Goal: Communication & Community: Connect with others

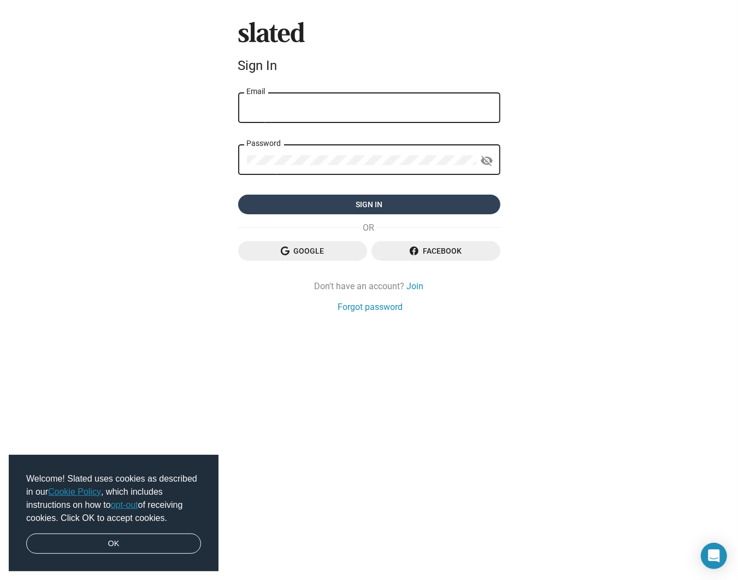
type input "[EMAIL_ADDRESS][DOMAIN_NAME]"
click at [350, 208] on span "Sign in" at bounding box center [369, 204] width 245 height 20
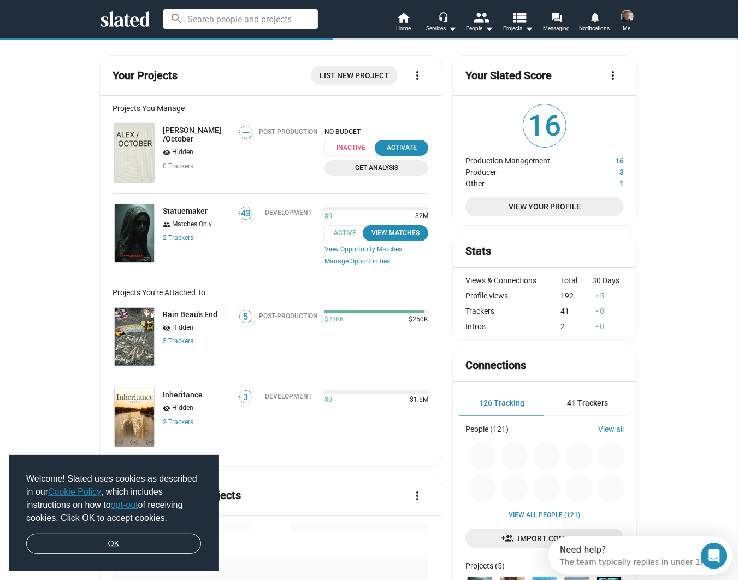
click at [108, 538] on link "OK" at bounding box center [113, 543] width 175 height 21
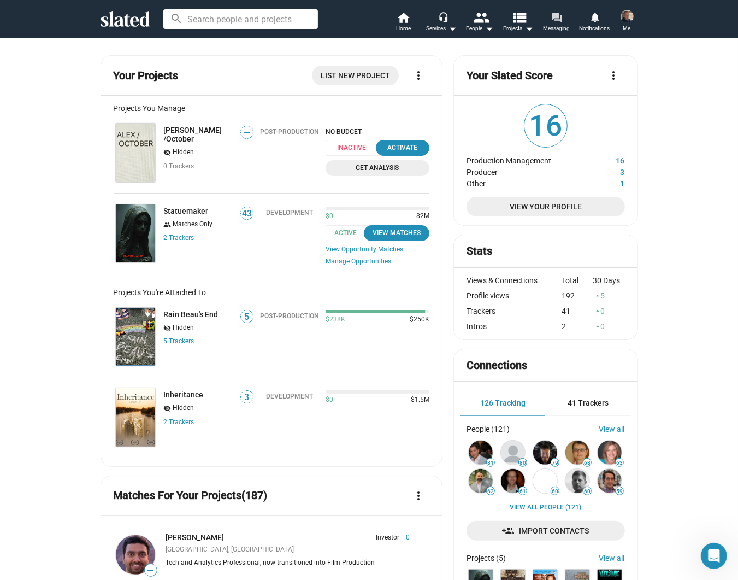
click at [557, 17] on mat-icon "forum" at bounding box center [556, 17] width 10 height 10
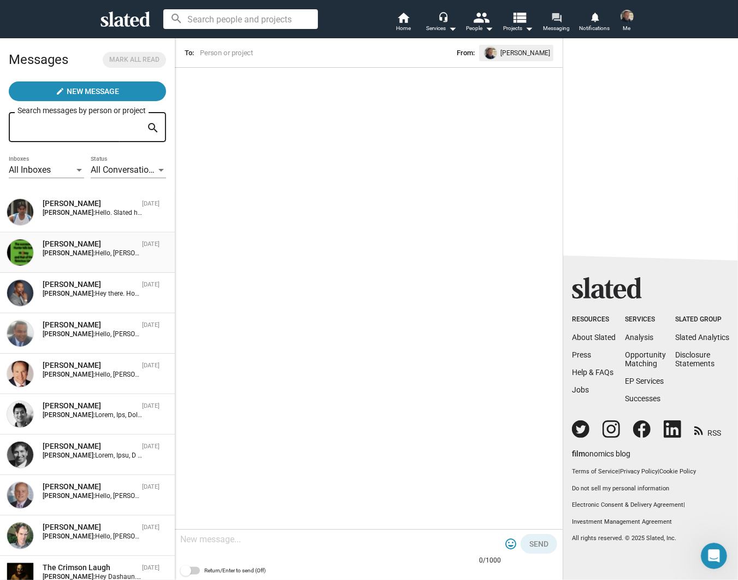
scroll to position [55, 0]
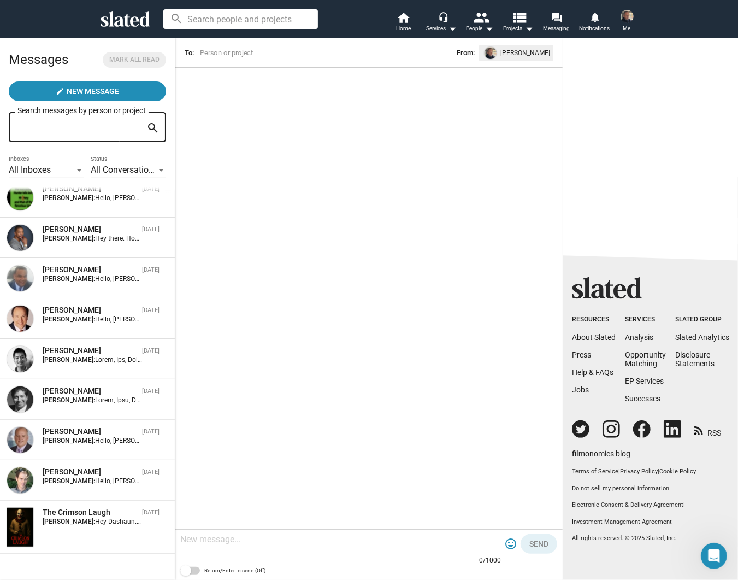
click at [106, 169] on span "All Conversations" at bounding box center [124, 169] width 67 height 10
click at [106, 169] on span "All Conversations" at bounding box center [124, 169] width 76 height 23
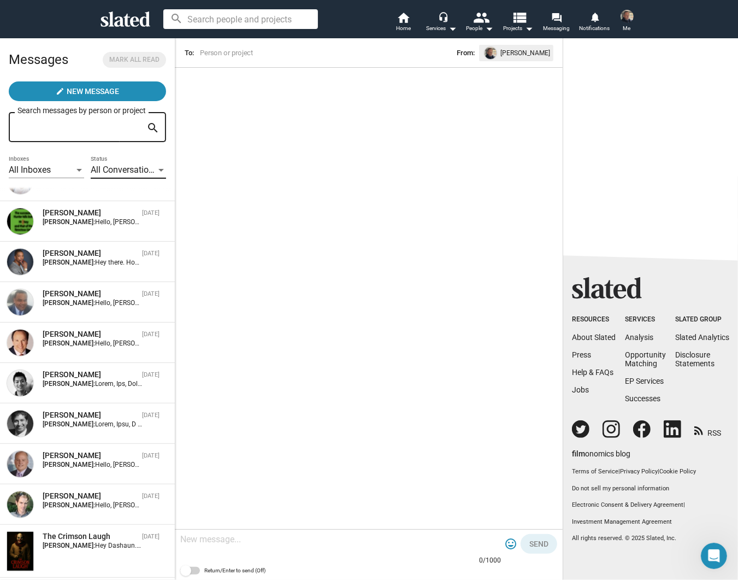
scroll to position [0, 0]
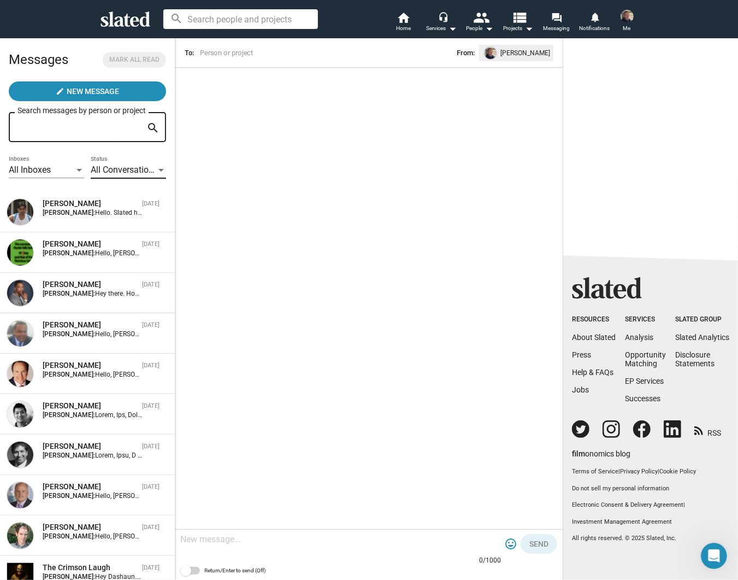
click at [214, 48] on input at bounding box center [276, 53] width 156 height 11
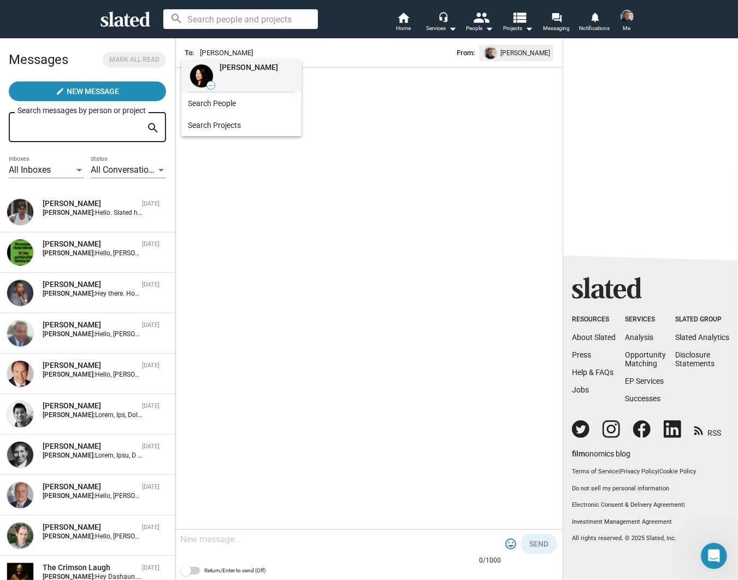
type input "[PERSON_NAME]"
click at [229, 64] on strong "[PERSON_NAME]" at bounding box center [249, 67] width 58 height 9
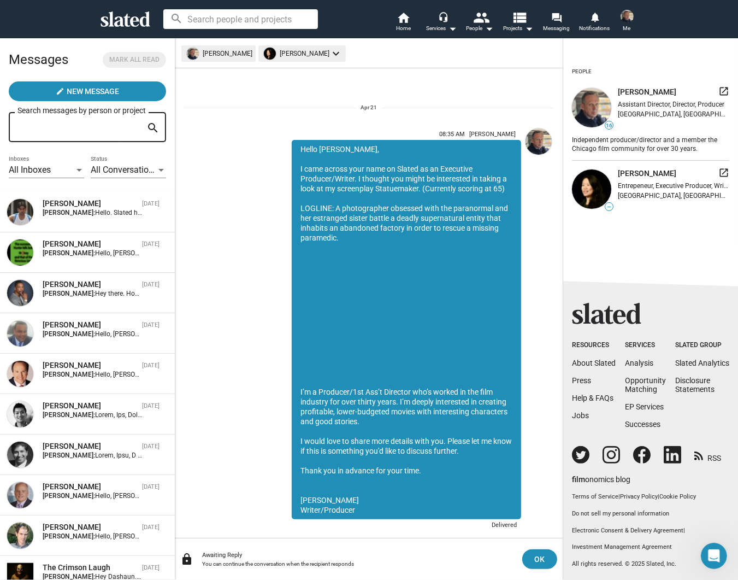
scroll to position [20, 0]
